Goal: Find specific page/section: Find specific page/section

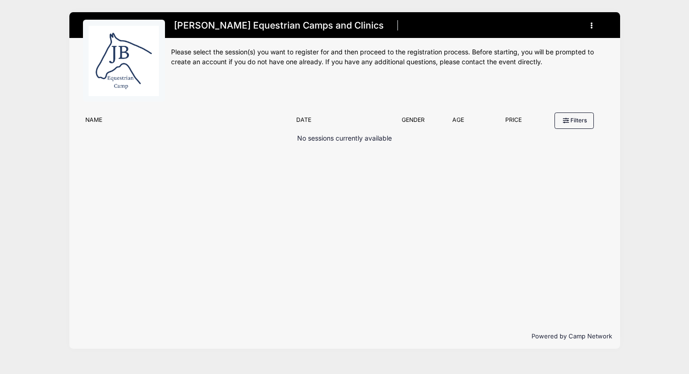
click at [592, 26] on icon "button" at bounding box center [594, 26] width 7 height 0
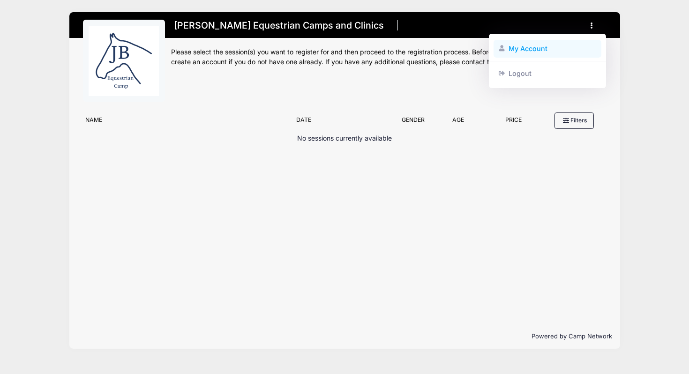
click at [546, 52] on link "My Account" at bounding box center [548, 49] width 108 height 18
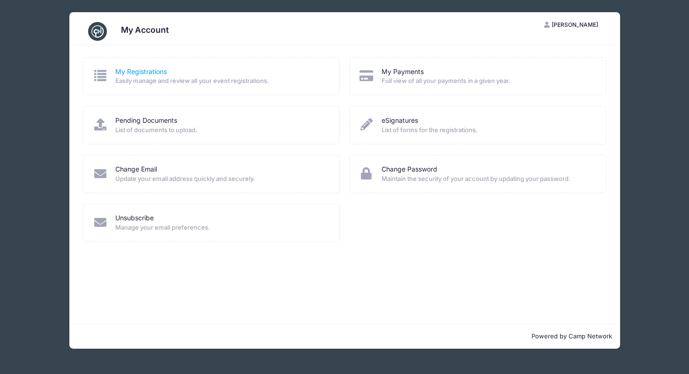
click at [138, 71] on link "My Registrations" at bounding box center [141, 72] width 52 height 10
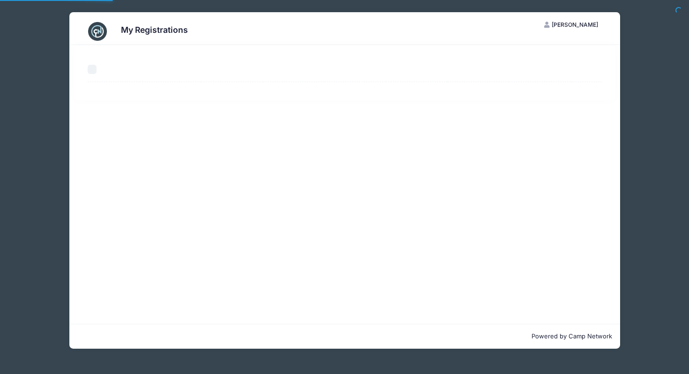
select select "50"
